Goal: Information Seeking & Learning: Learn about a topic

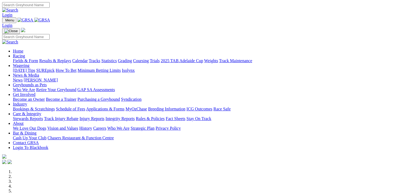
scroll to position [241, 0]
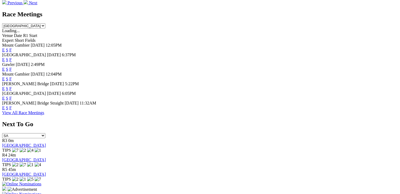
click at [12, 57] on link "F" at bounding box center [10, 59] width 2 height 5
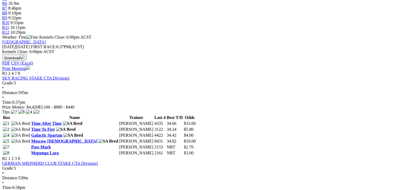
scroll to position [241, 0]
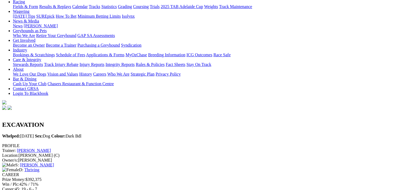
scroll to position [54, 0]
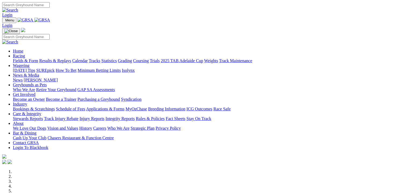
scroll to position [215, 0]
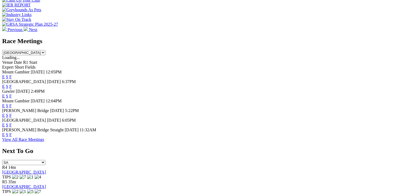
click at [12, 84] on link "F" at bounding box center [10, 86] width 2 height 5
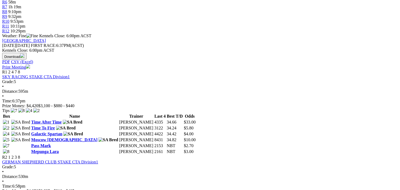
scroll to position [241, 0]
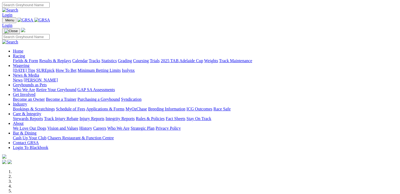
scroll to position [215, 0]
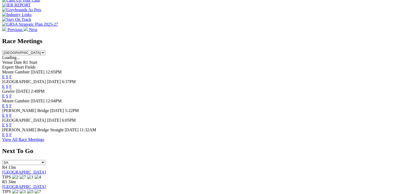
click at [12, 124] on link "F" at bounding box center [10, 125] width 2 height 5
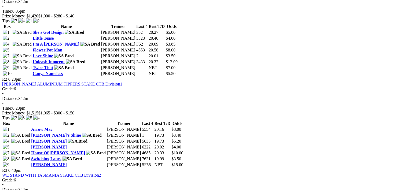
scroll to position [376, 0]
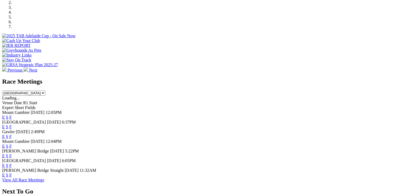
scroll to position [188, 0]
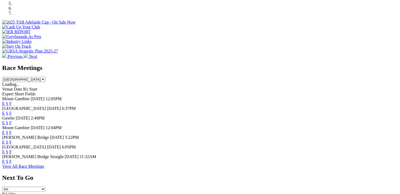
click at [12, 151] on link "F" at bounding box center [10, 152] width 2 height 5
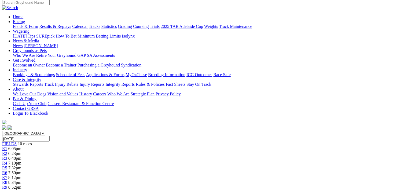
scroll to position [54, 0]
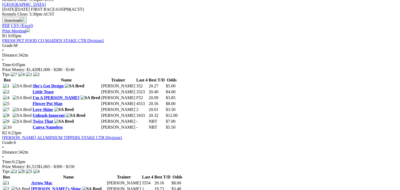
scroll to position [349, 0]
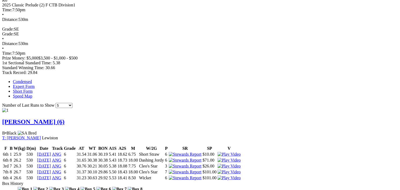
scroll to position [241, 0]
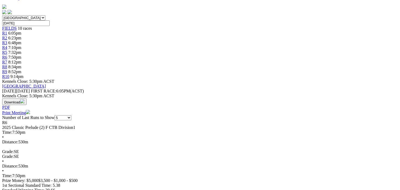
scroll to position [161, 0]
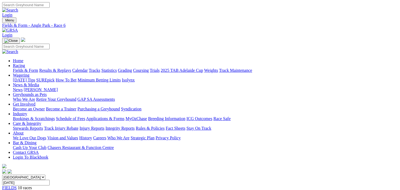
scroll to position [856, 0]
